Goal: Information Seeking & Learning: Learn about a topic

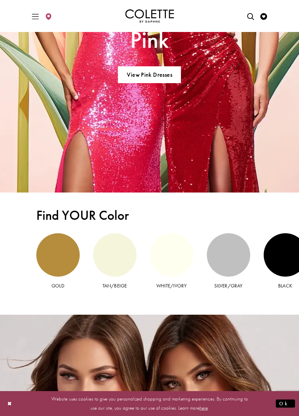
scroll to position [1042, 0]
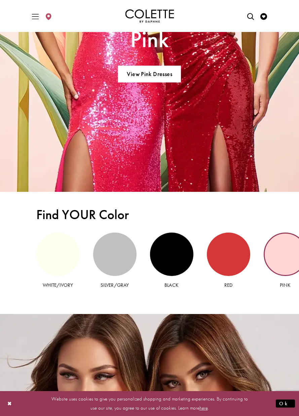
click at [286, 256] on div "Pink view" at bounding box center [285, 253] width 43 height 43
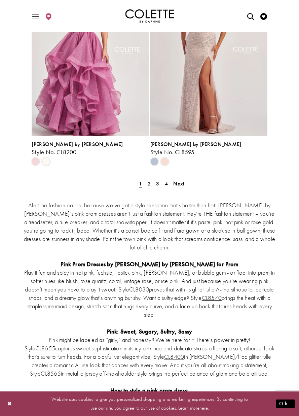
scroll to position [1379, 0]
click at [180, 186] on div "Alert the fashion police, because we’ve got a style sensation that’s hotter tha…" at bounding box center [150, 334] width 252 height 297
click at [270, 200] on p "Alert the fashion police, because we’ve got a style sensation that’s hotter tha…" at bounding box center [150, 225] width 252 height 50
click at [180, 186] on div "Alert the fashion police, because we’ve got a style sensation that’s hotter tha…" at bounding box center [150, 334] width 252 height 297
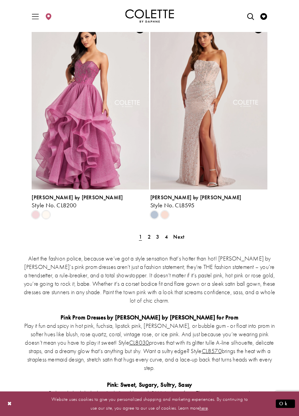
scroll to position [1324, 0]
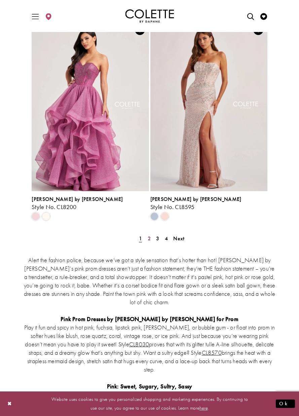
click at [148, 235] on span "2" at bounding box center [149, 238] width 3 height 7
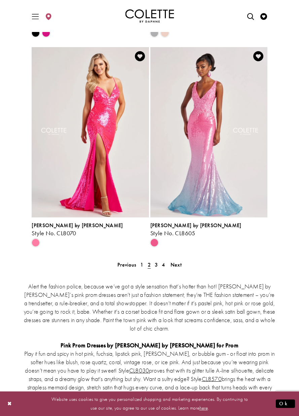
scroll to position [1299, 0]
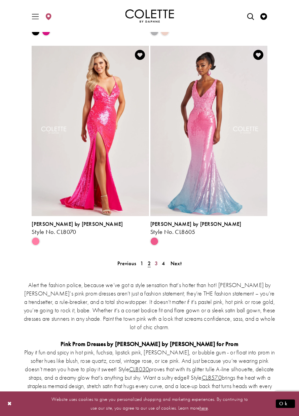
click at [156, 260] on span "3" at bounding box center [156, 263] width 3 height 7
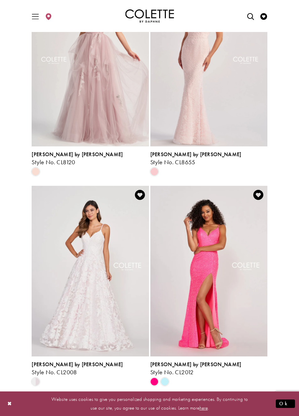
scroll to position [322, 0]
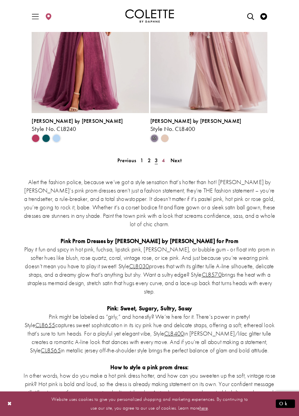
click at [163, 157] on span "4" at bounding box center [163, 160] width 3 height 7
